Goal: Task Accomplishment & Management: Complete application form

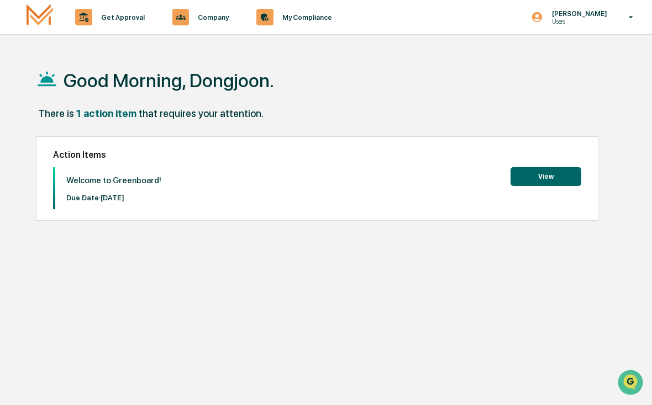
click at [535, 178] on button "View" at bounding box center [545, 176] width 71 height 19
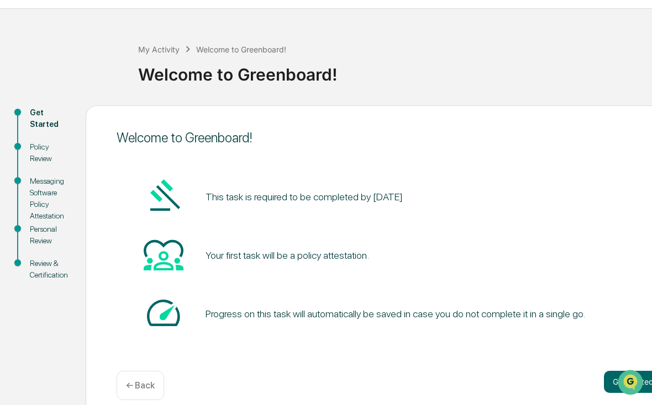
scroll to position [25, 0]
click at [613, 379] on button "Get started" at bounding box center [633, 383] width 59 height 22
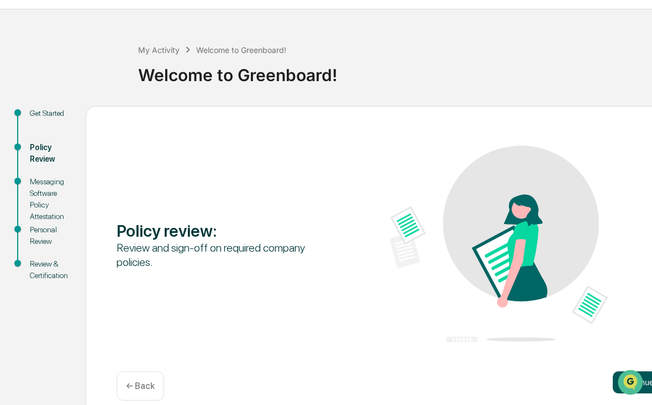
scroll to position [0, 0]
click at [621, 383] on button "Continue" at bounding box center [638, 383] width 50 height 22
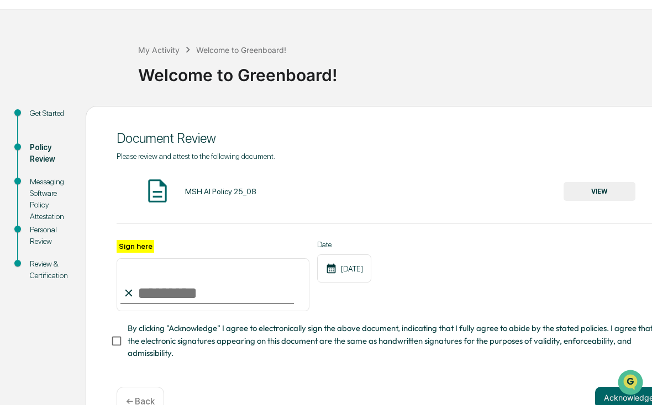
click at [579, 195] on button "VIEW" at bounding box center [599, 191] width 72 height 19
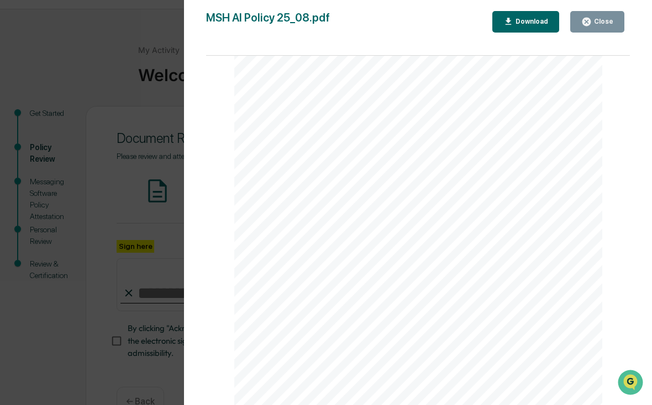
scroll to position [1166, 0]
click at [600, 17] on div "Close" at bounding box center [597, 22] width 32 height 10
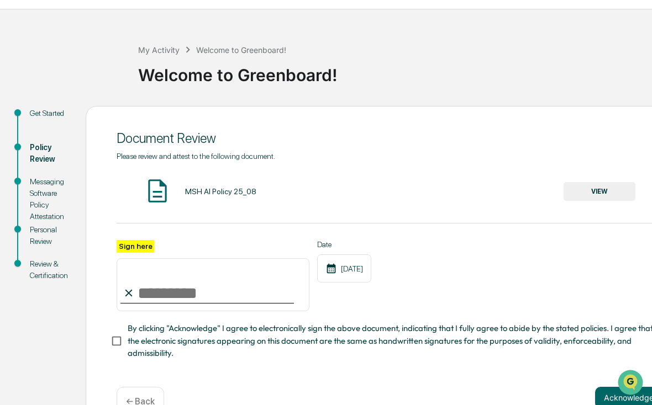
drag, startPoint x: 183, startPoint y: 286, endPoint x: 231, endPoint y: 266, distance: 52.0
click at [183, 286] on input "Sign here" at bounding box center [213, 284] width 193 height 53
type input "**********"
click at [600, 399] on button "Acknowledge" at bounding box center [628, 398] width 67 height 22
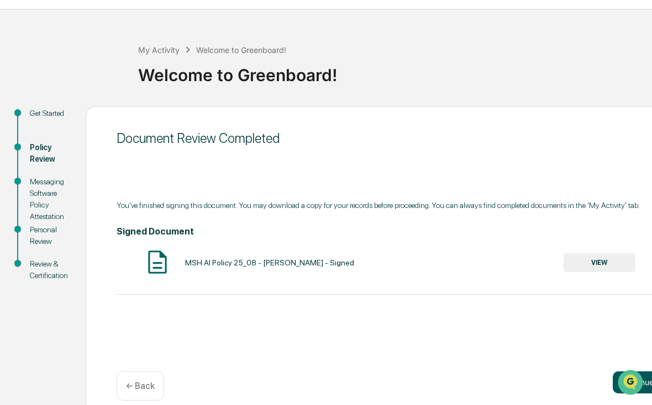
click at [620, 380] on button "Continue" at bounding box center [638, 383] width 50 height 22
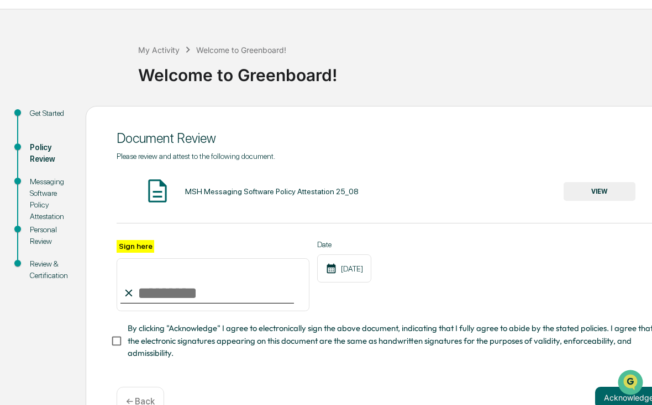
click at [580, 198] on button "VIEW" at bounding box center [599, 191] width 72 height 19
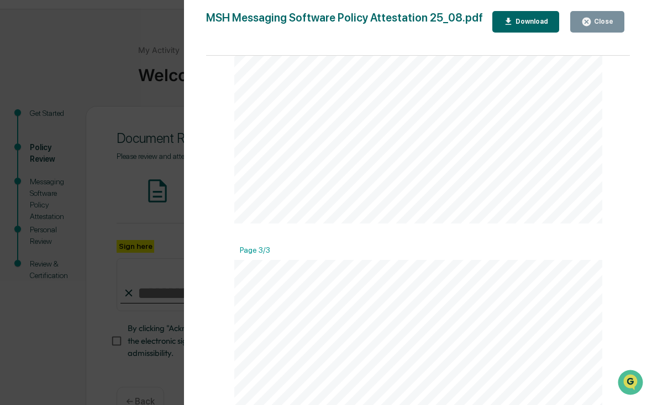
scroll to position [837, 0]
click at [601, 21] on div "Close" at bounding box center [603, 22] width 22 height 8
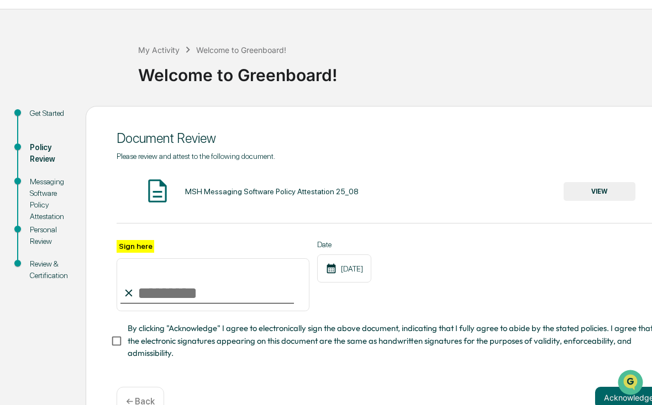
click at [203, 291] on input "Sign here" at bounding box center [213, 284] width 193 height 53
type input "**********"
click at [598, 398] on button "Acknowledge" at bounding box center [628, 398] width 67 height 22
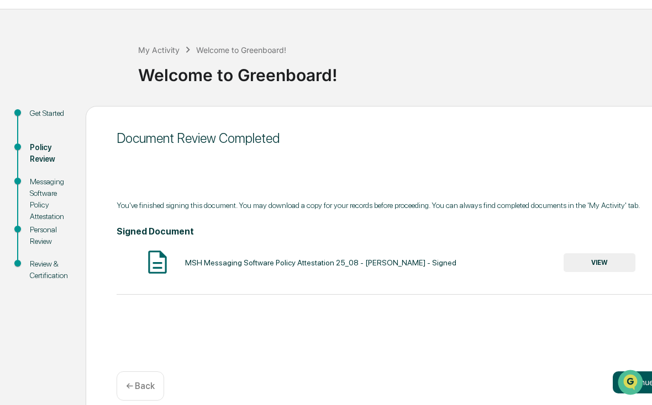
click at [637, 379] on button "Continue" at bounding box center [638, 383] width 50 height 22
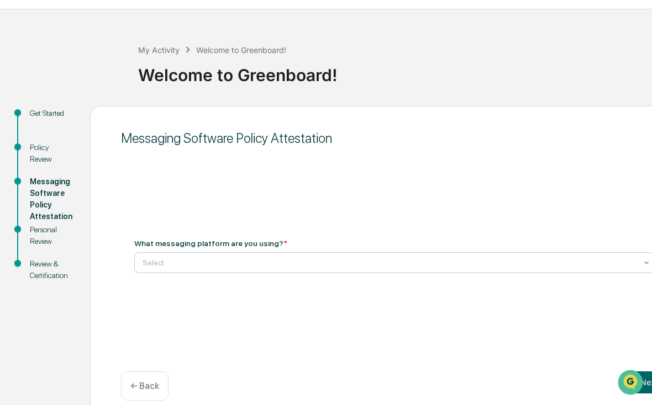
click at [205, 268] on div at bounding box center [389, 262] width 494 height 11
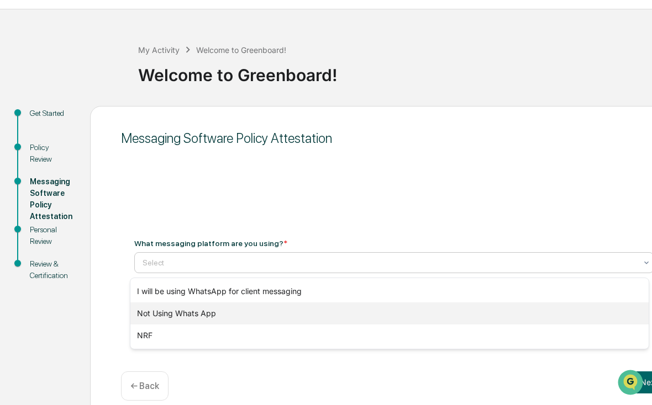
click at [181, 310] on div "Not Using Whats App" at bounding box center [389, 314] width 518 height 22
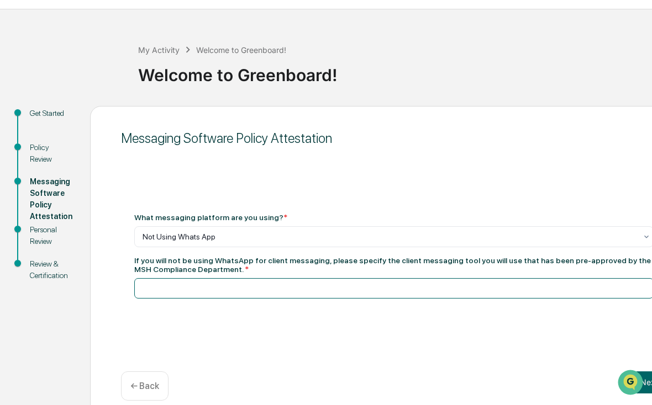
click at [183, 299] on input at bounding box center [393, 288] width 519 height 20
type input "*********"
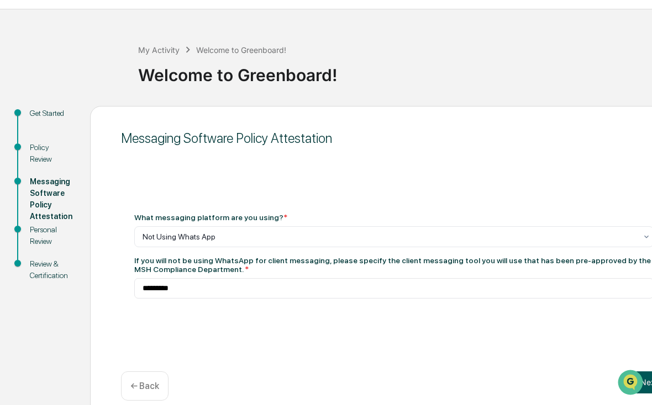
click at [647, 380] on button "Next" at bounding box center [648, 383] width 35 height 22
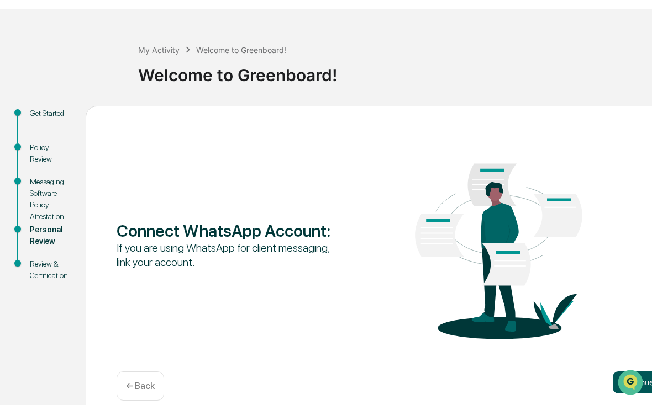
click at [644, 378] on button "Continue" at bounding box center [638, 383] width 50 height 22
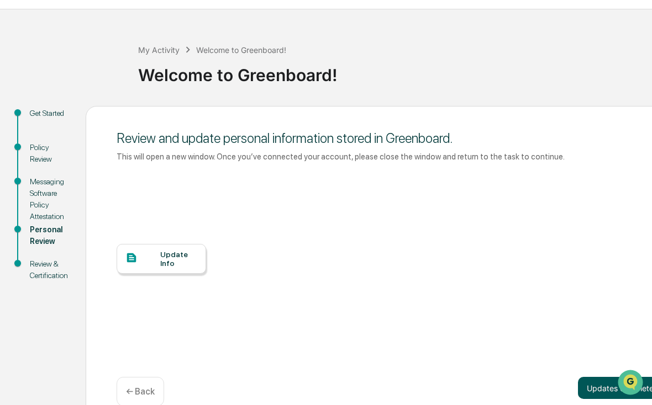
click at [594, 388] on button "Updates complete" at bounding box center [620, 388] width 85 height 22
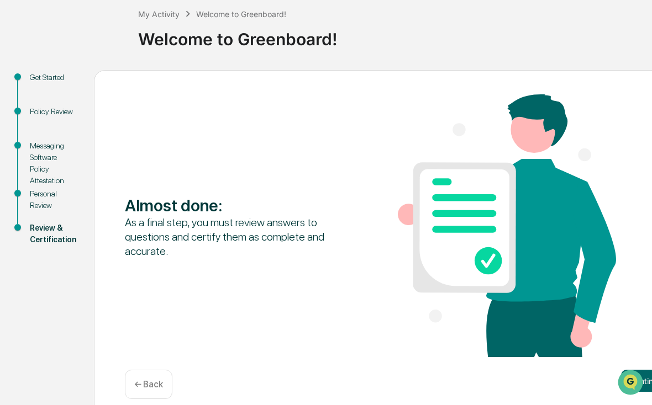
scroll to position [61, 0]
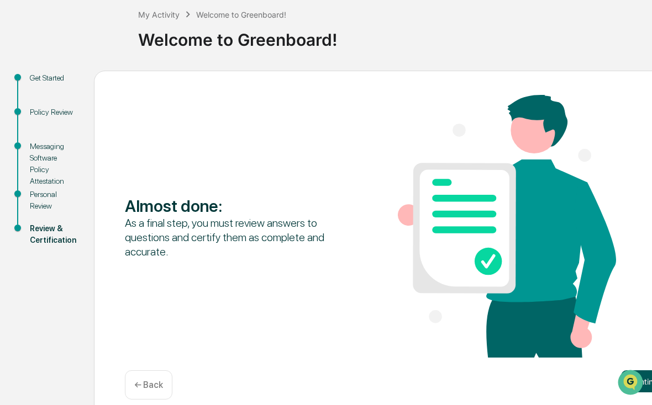
click at [627, 379] on button "Continue" at bounding box center [646, 382] width 50 height 22
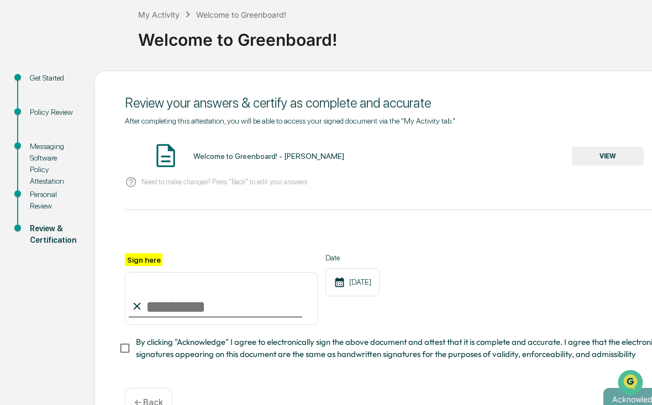
click at [594, 156] on button "VIEW" at bounding box center [608, 156] width 72 height 19
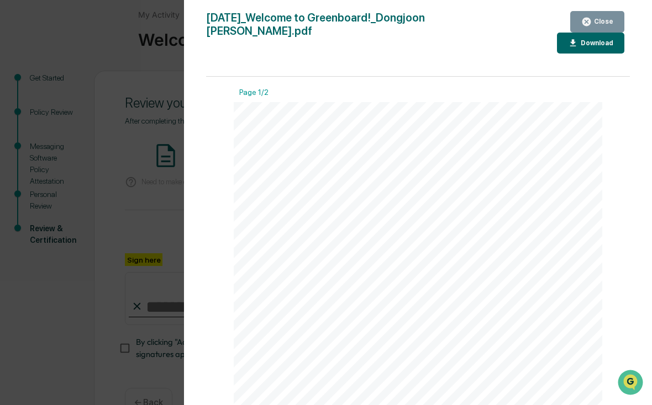
scroll to position [0, 0]
click at [600, 23] on div "Close" at bounding box center [603, 22] width 22 height 8
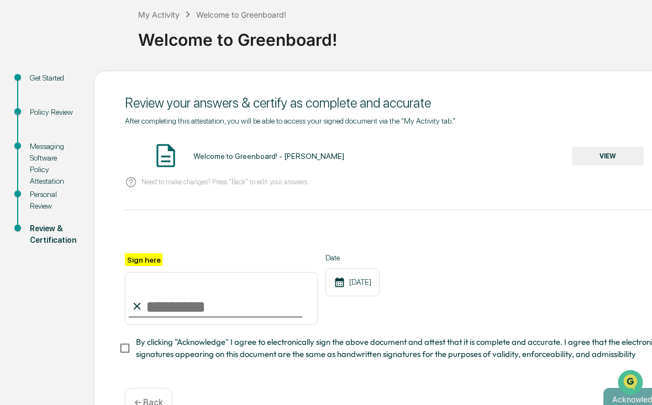
click at [204, 313] on input "Sign here" at bounding box center [221, 298] width 193 height 53
type input "**********"
click at [603, 405] on button "Acknowledge" at bounding box center [636, 399] width 67 height 22
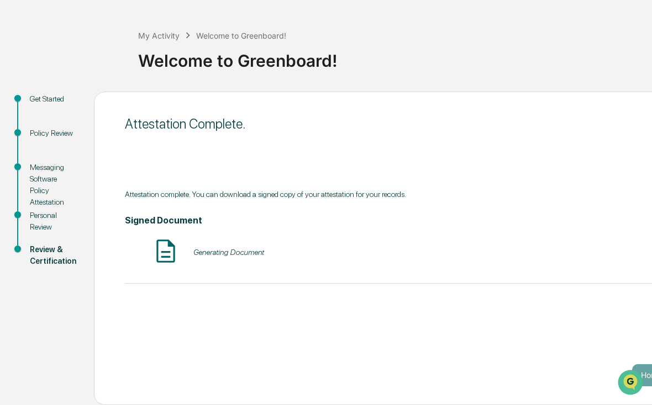
scroll to position [25, 0]
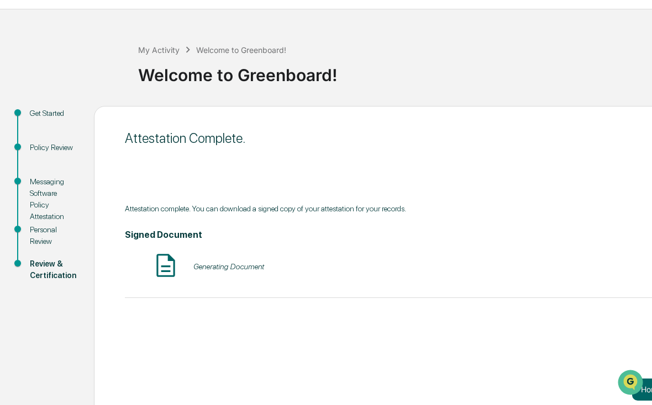
click at [215, 271] on div "Generating Document" at bounding box center [228, 266] width 71 height 9
click at [159, 270] on img at bounding box center [166, 266] width 28 height 28
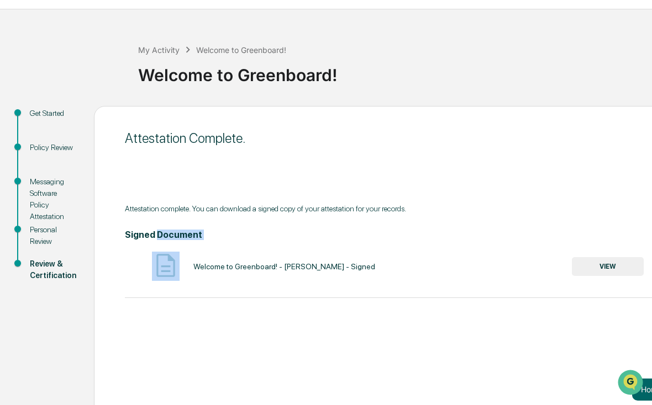
click at [585, 273] on button "VIEW" at bounding box center [608, 266] width 72 height 19
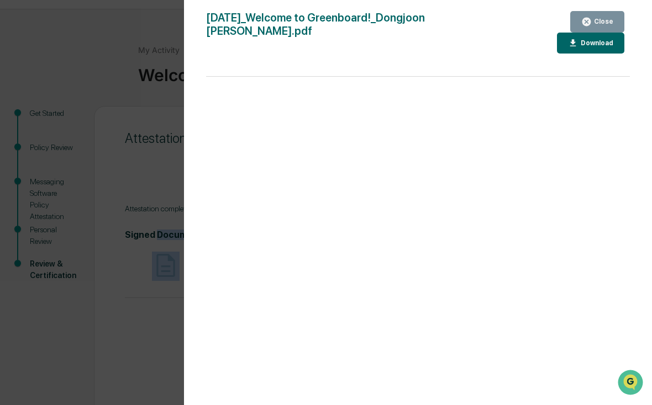
click at [589, 19] on icon "button" at bounding box center [586, 22] width 8 height 8
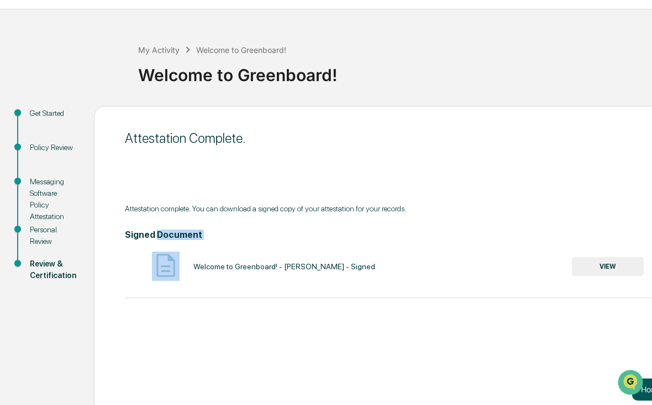
click at [643, 384] on button "Home" at bounding box center [651, 390] width 39 height 22
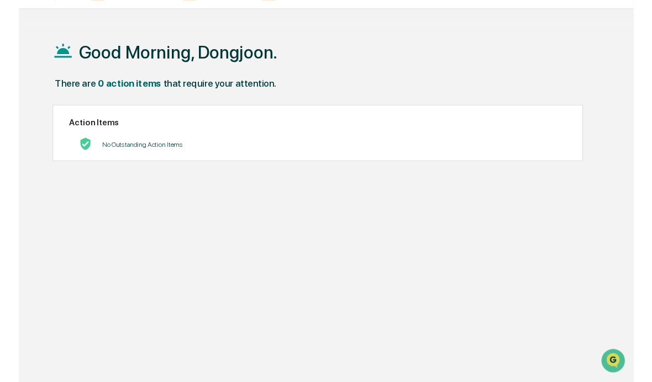
scroll to position [45, 0]
